Goal: Information Seeking & Learning: Learn about a topic

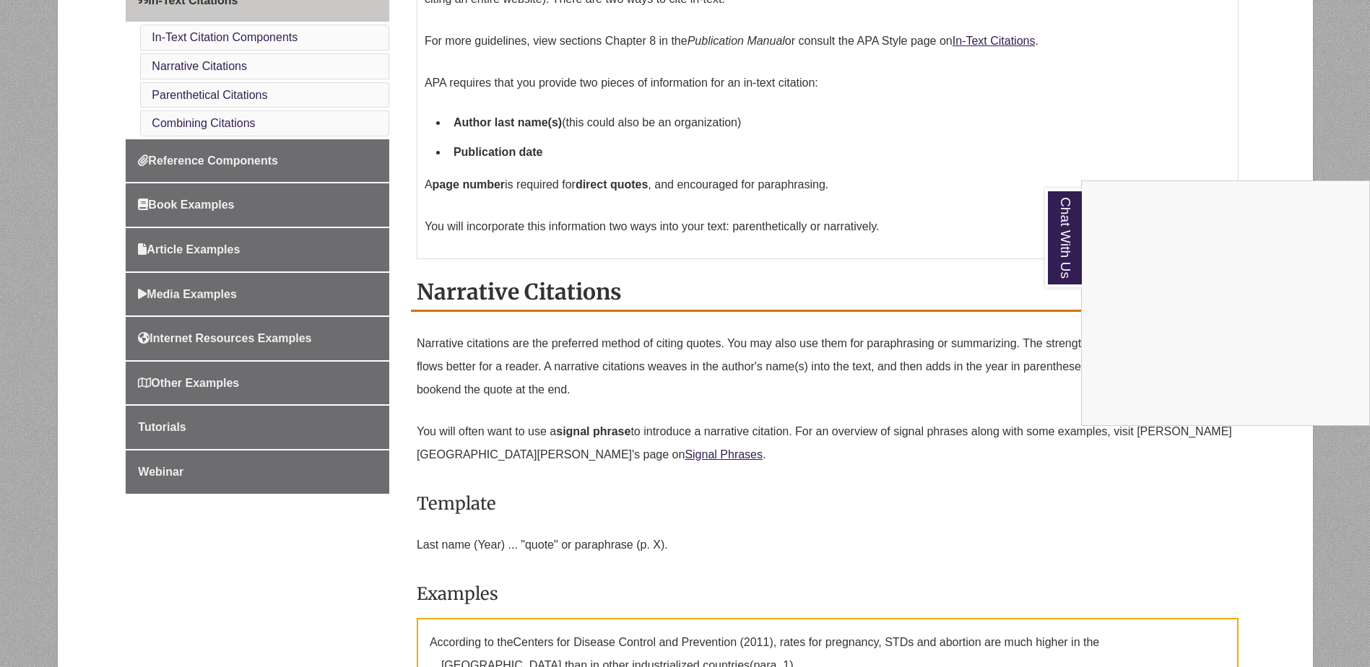
scroll to position [578, 0]
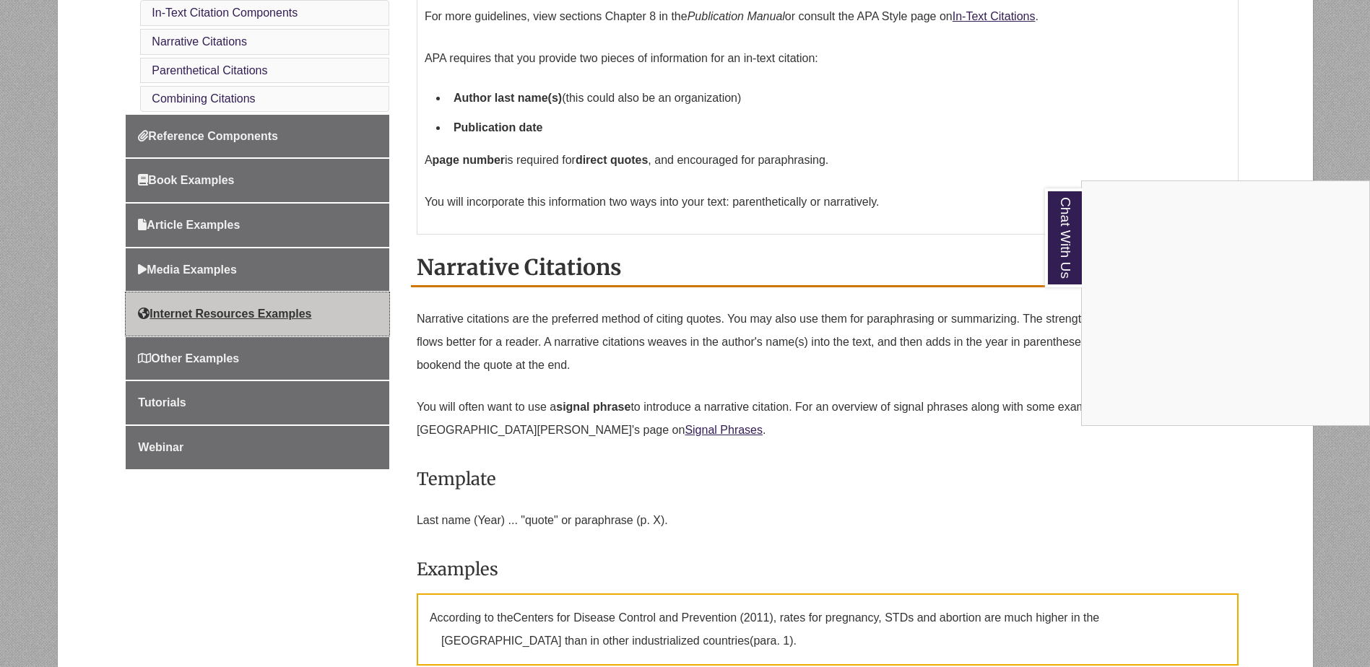
click at [274, 312] on span "Internet Resources Examples" at bounding box center [224, 314] width 173 height 12
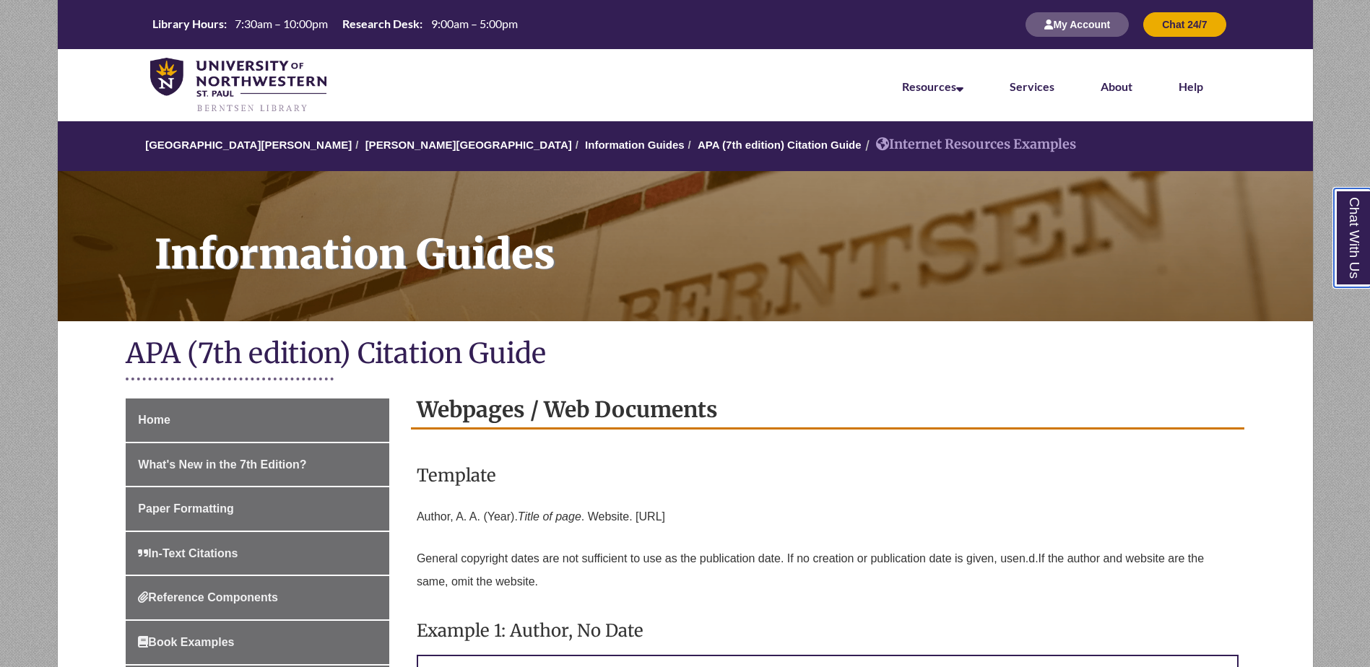
click at [1346, 231] on link "Chat With Us" at bounding box center [1352, 238] width 37 height 99
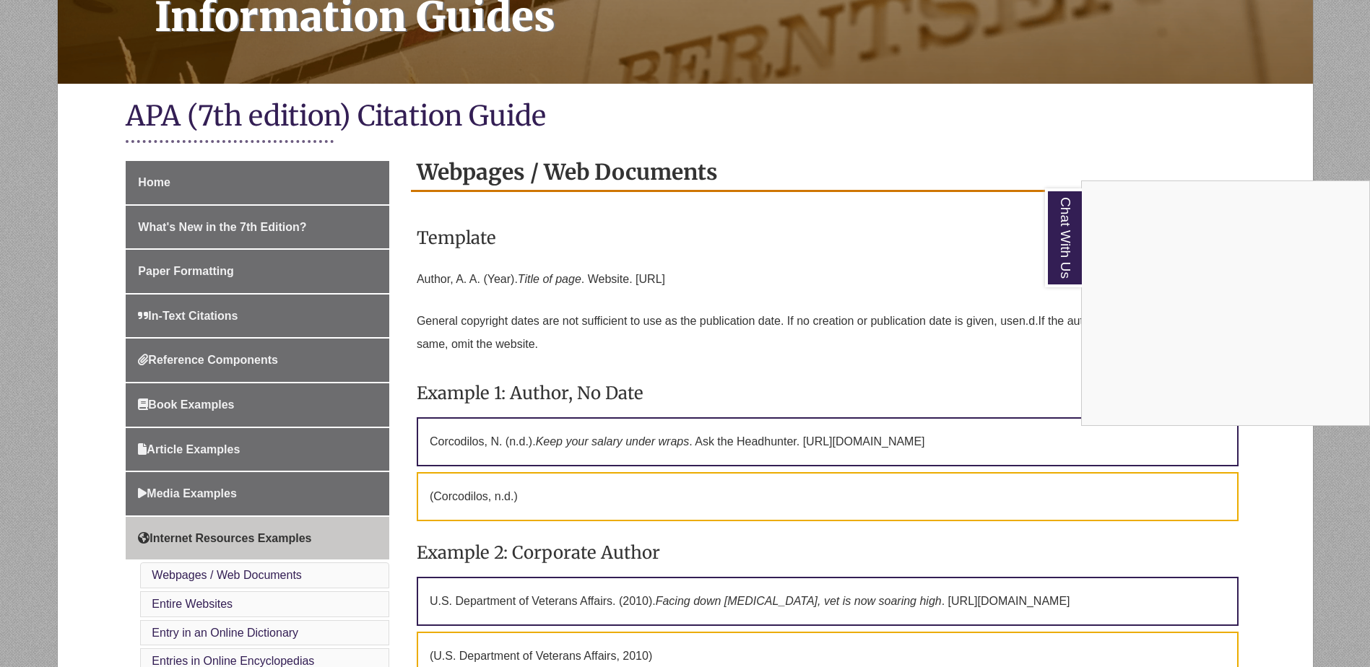
scroll to position [361, 0]
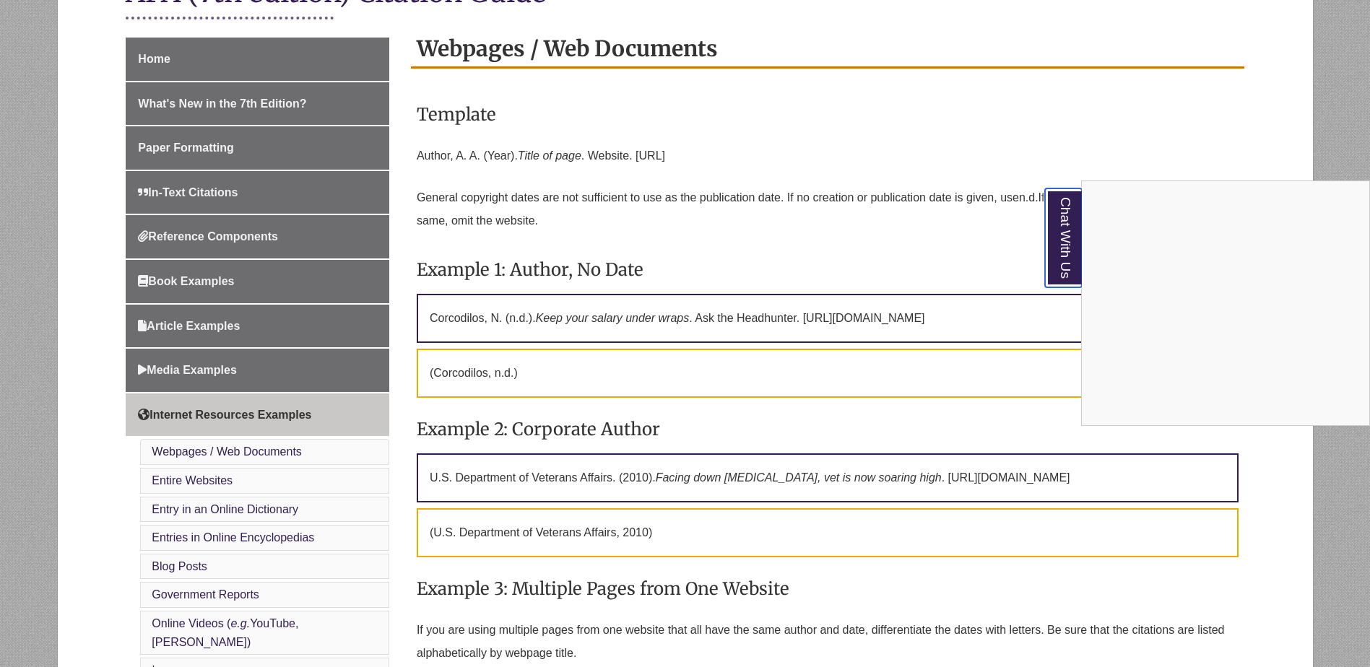
click at [1059, 264] on link "Chat With Us" at bounding box center [1063, 238] width 37 height 99
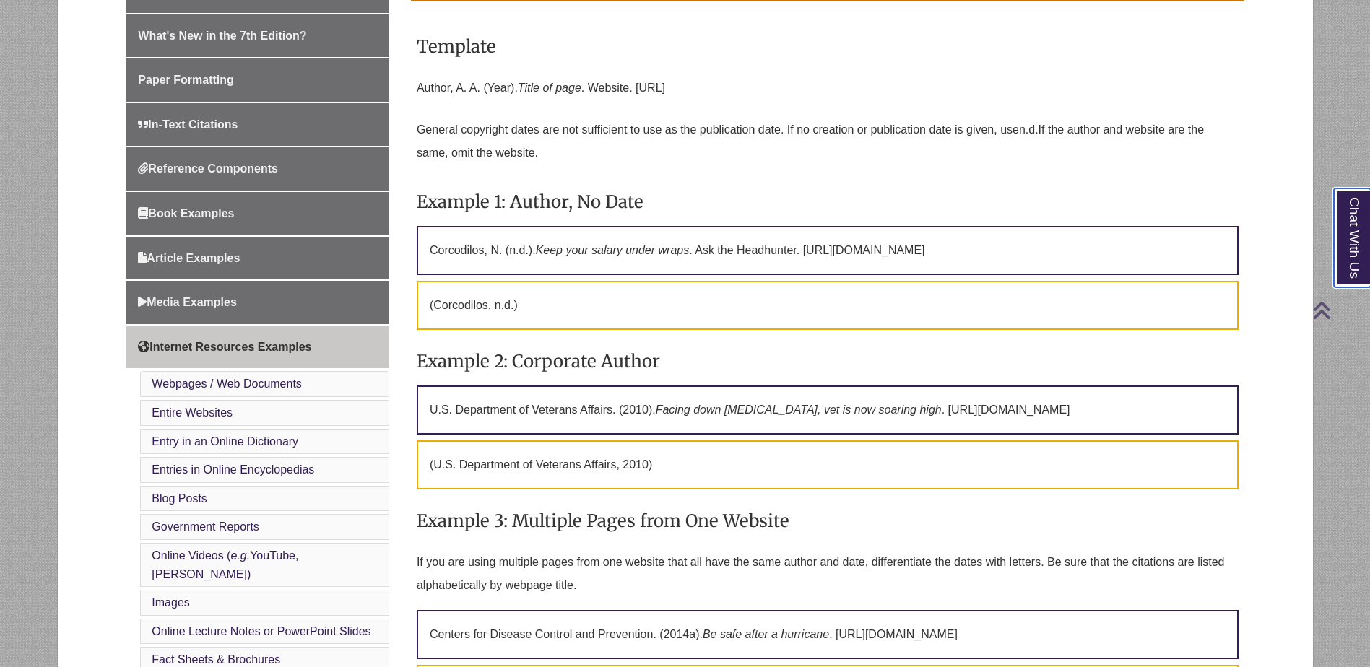
scroll to position [433, 0]
